Goal: Task Accomplishment & Management: Manage account settings

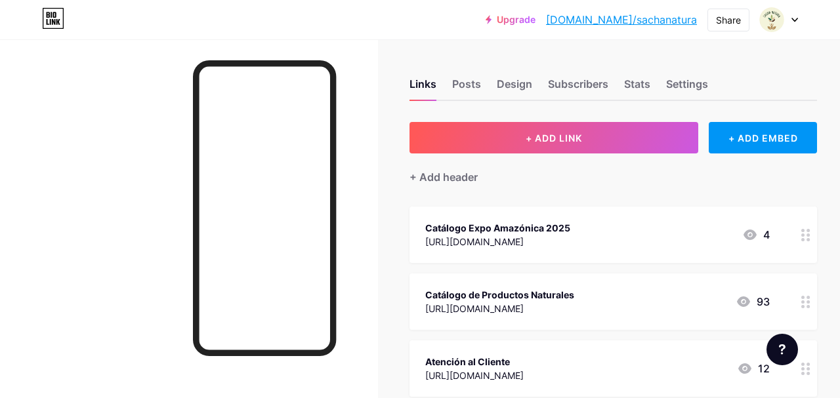
scroll to position [120, 0]
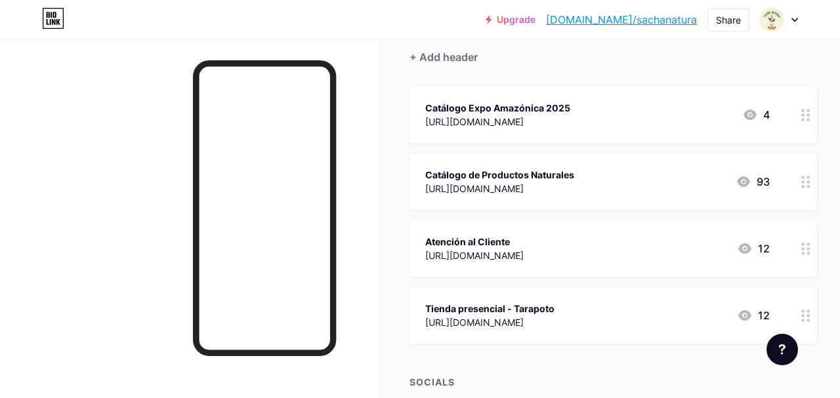
click at [570, 108] on div "Catálogo Expo Amazónica 2025" at bounding box center [497, 108] width 145 height 14
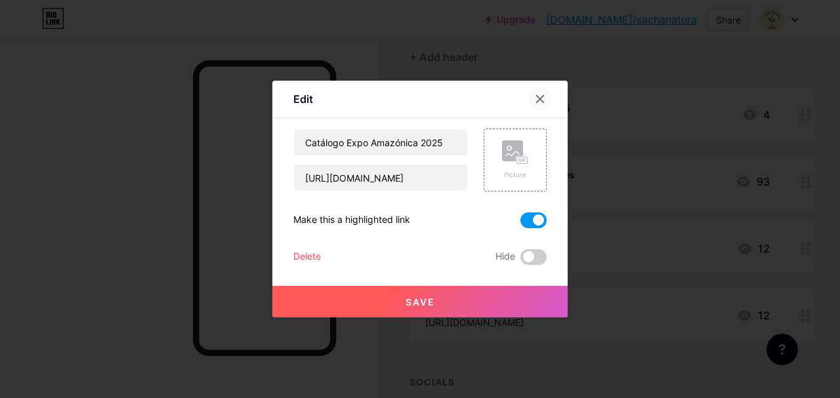
click at [534, 107] on div at bounding box center [540, 99] width 24 height 24
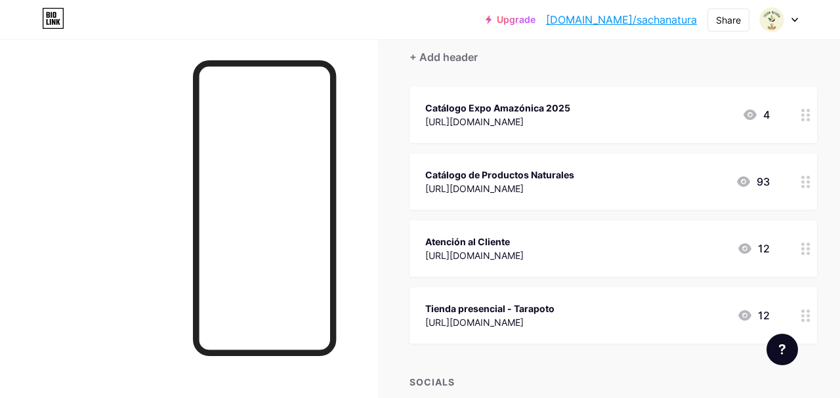
click at [765, 110] on div "4" at bounding box center [756, 115] width 28 height 16
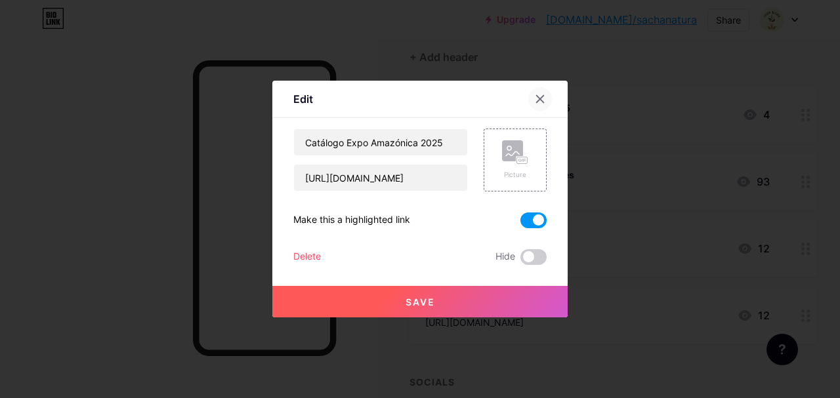
click at [535, 100] on icon at bounding box center [540, 99] width 10 height 10
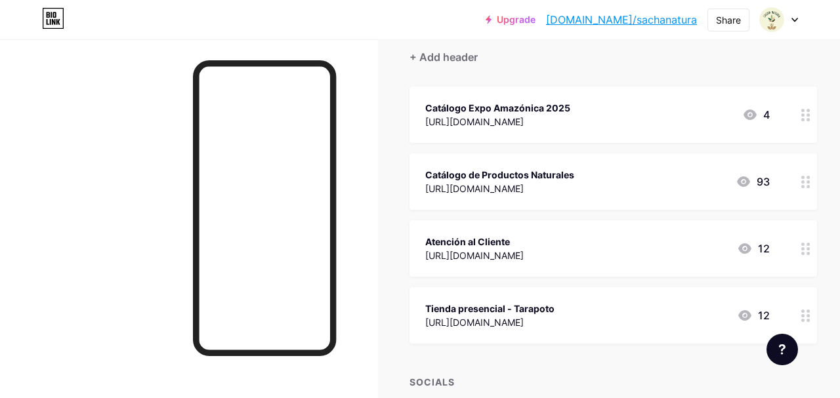
click at [570, 112] on div "Catálogo Expo Amazónica 2025" at bounding box center [497, 108] width 145 height 14
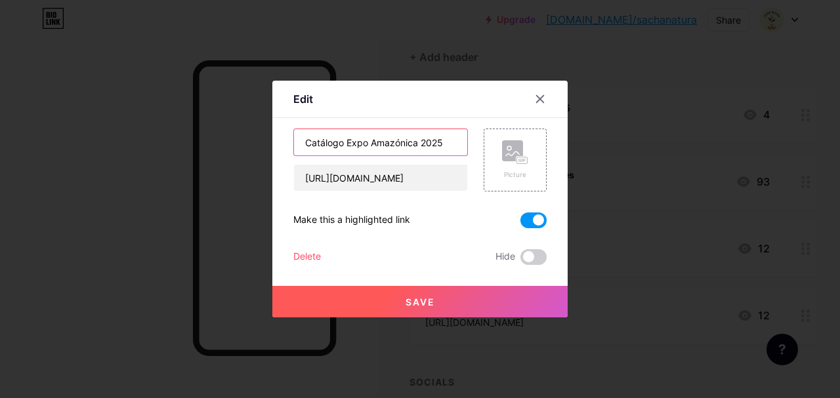
click at [395, 133] on input "Catálogo Expo Amazónica 2025" at bounding box center [380, 142] width 173 height 26
click at [352, 147] on input "Catálogo Expo Amazónica 2025" at bounding box center [380, 142] width 173 height 26
drag, startPoint x: 349, startPoint y: 144, endPoint x: 418, endPoint y: 140, distance: 69.1
click at [418, 140] on input "Catálogo Expo Amazónica 2025" at bounding box center [380, 142] width 173 height 26
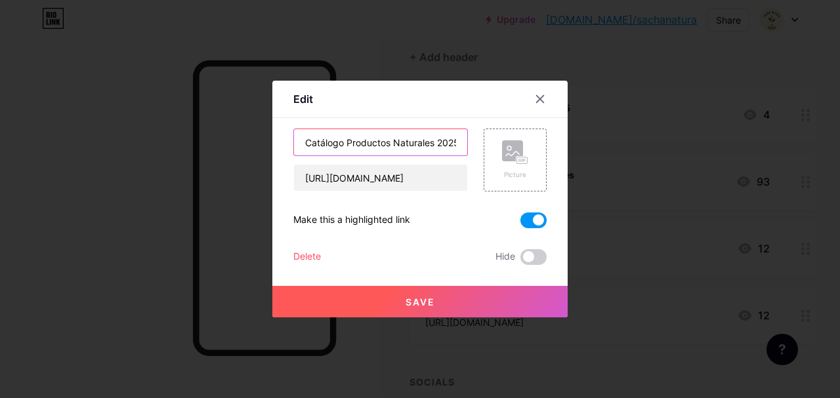
scroll to position [0, 5]
drag, startPoint x: 440, startPoint y: 144, endPoint x: 488, endPoint y: 144, distance: 48.6
click at [467, 144] on input "Catálogo Productos Naturales 2025" at bounding box center [380, 142] width 173 height 26
type input "Catálogo Productos Naturales"
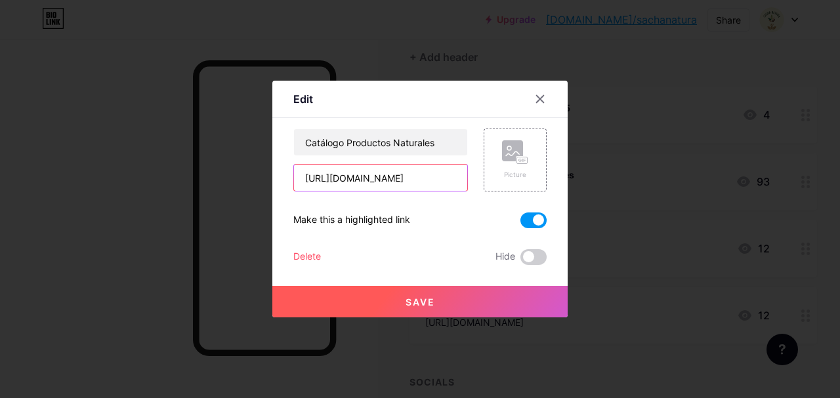
click at [403, 173] on input "[URL][DOMAIN_NAME]" at bounding box center [380, 178] width 173 height 26
paste input "[DOMAIN_NAME][URL]"
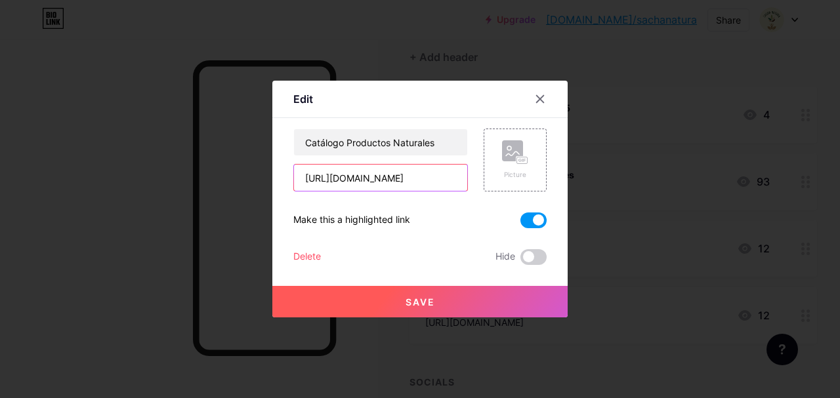
type input "[URL][DOMAIN_NAME]"
click at [451, 310] on button "Save" at bounding box center [419, 301] width 295 height 31
